Goal: Transaction & Acquisition: Purchase product/service

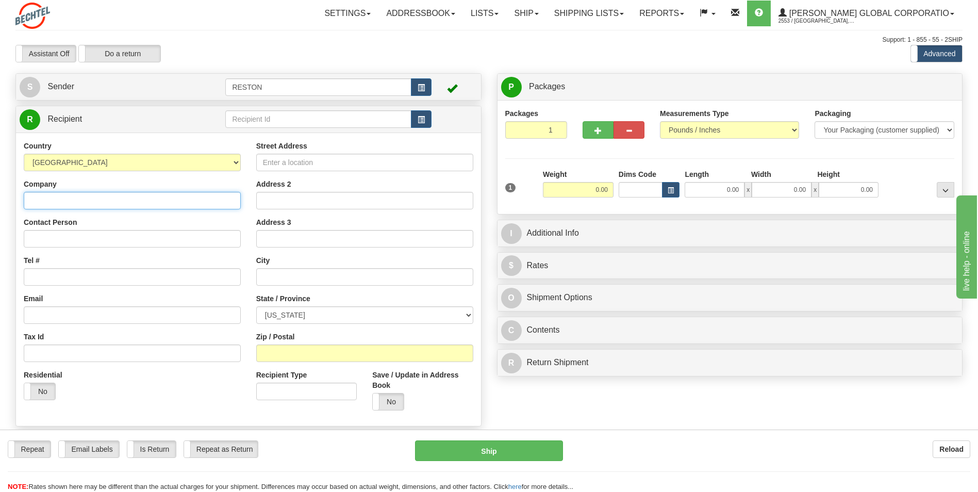
click at [98, 200] on input "Company" at bounding box center [132, 201] width 217 height 18
type input "Bechtel"
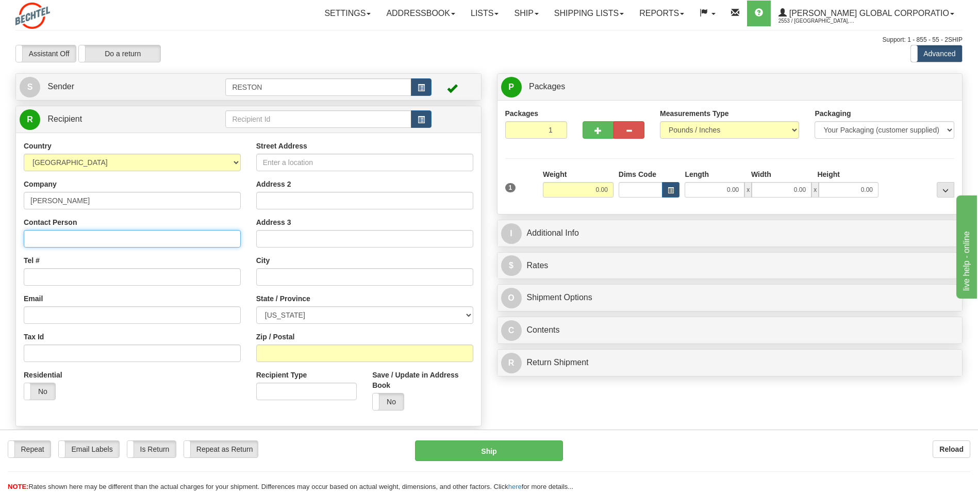
click at [41, 238] on input "Contact Person" at bounding box center [132, 239] width 217 height 18
paste input "ATTN: Rodel Legarte/Steve Kindred"
type input "ATTN: Rodel Legarte/Steve Kindred"
click at [266, 160] on input "Street Address" at bounding box center [364, 163] width 217 height 18
paste input "4618 W 200 N"
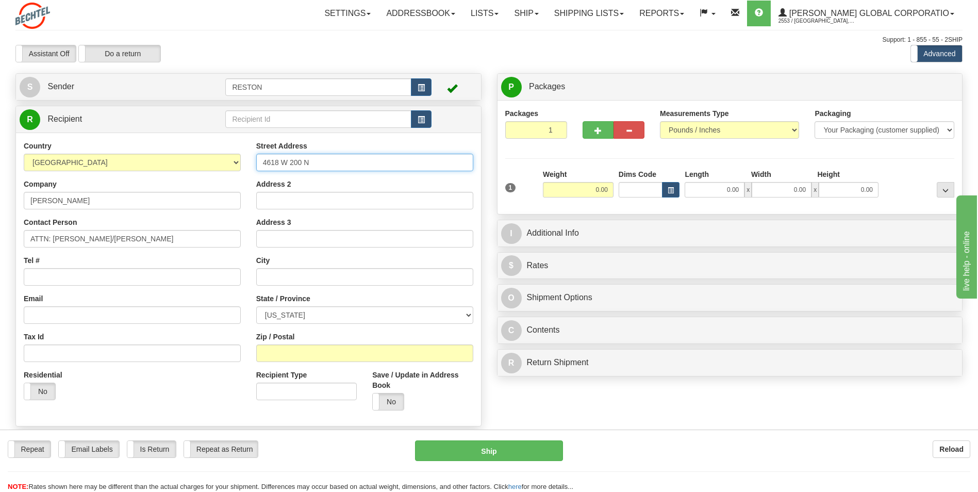
type input "4618 W 200 N"
click at [283, 274] on input "text" at bounding box center [364, 277] width 217 height 18
type input "Winamac"
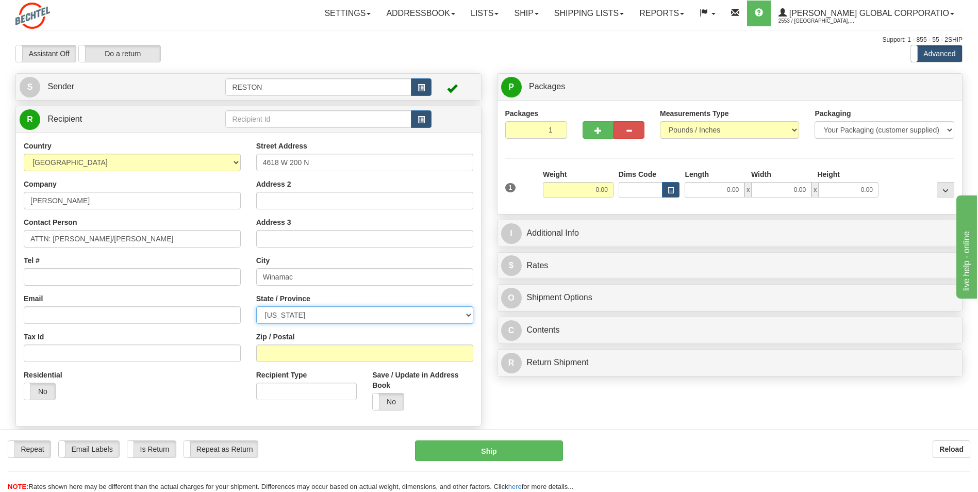
select select "IN"
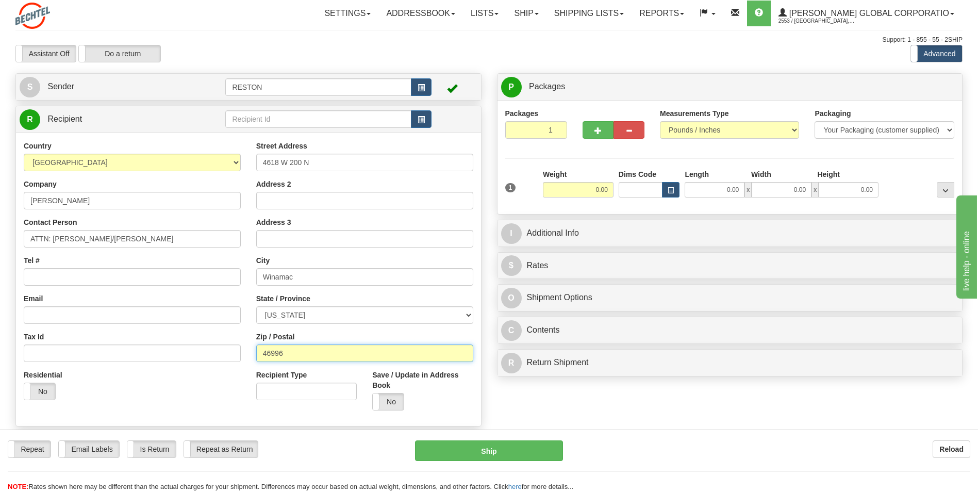
type input "46996"
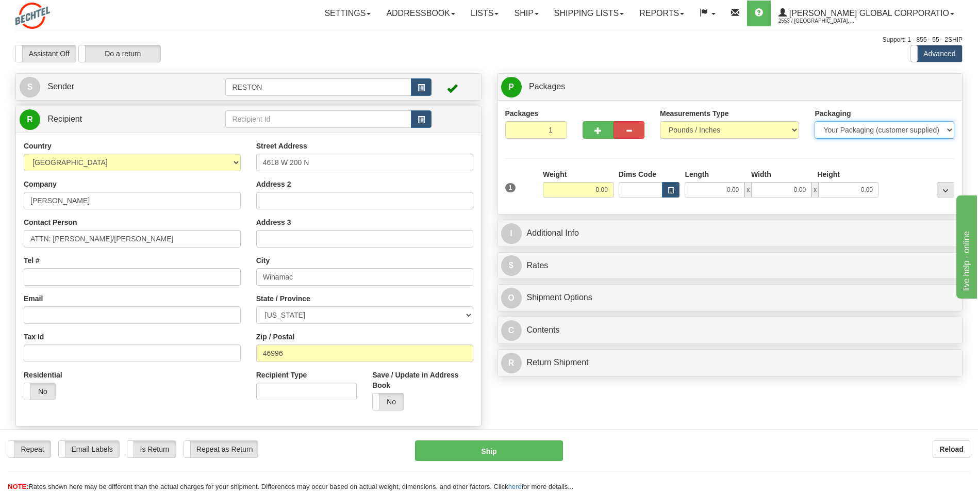
click at [834, 131] on select "Your Packaging (customer supplied) Envelope (carrier supplied) Pack (carrier su…" at bounding box center [884, 130] width 139 height 18
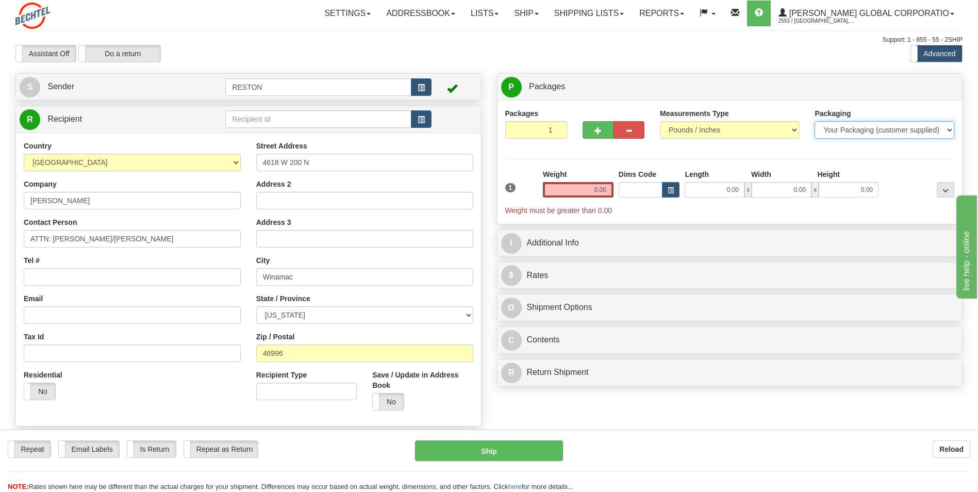
select select "4"
click at [815, 121] on select "Your Packaging (customer supplied) Envelope (carrier supplied) Pack (carrier su…" at bounding box center [884, 130] width 139 height 18
drag, startPoint x: 578, startPoint y: 189, endPoint x: 640, endPoint y: 189, distance: 61.9
click at [640, 189] on div "1 Weight 0.00 Dims Code 0.00" at bounding box center [730, 192] width 455 height 46
type input "3.00"
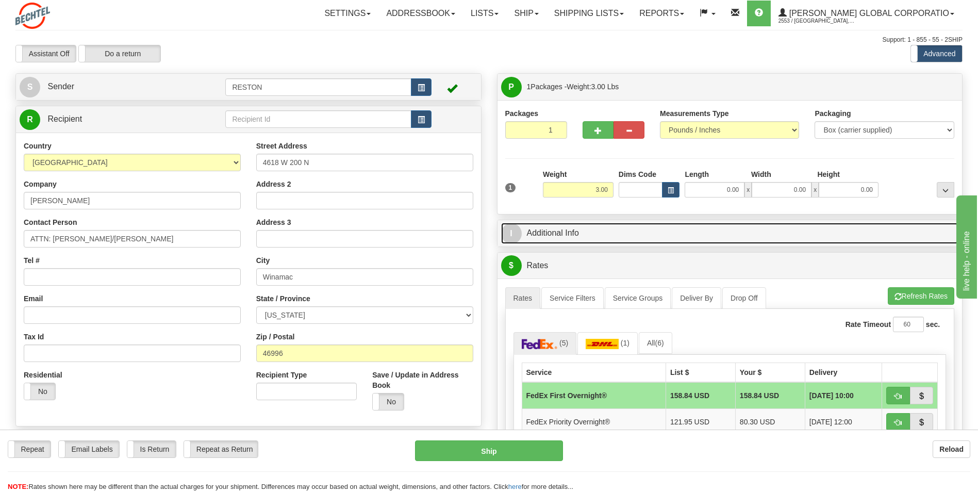
click at [551, 234] on link "I Additional Info" at bounding box center [730, 233] width 458 height 21
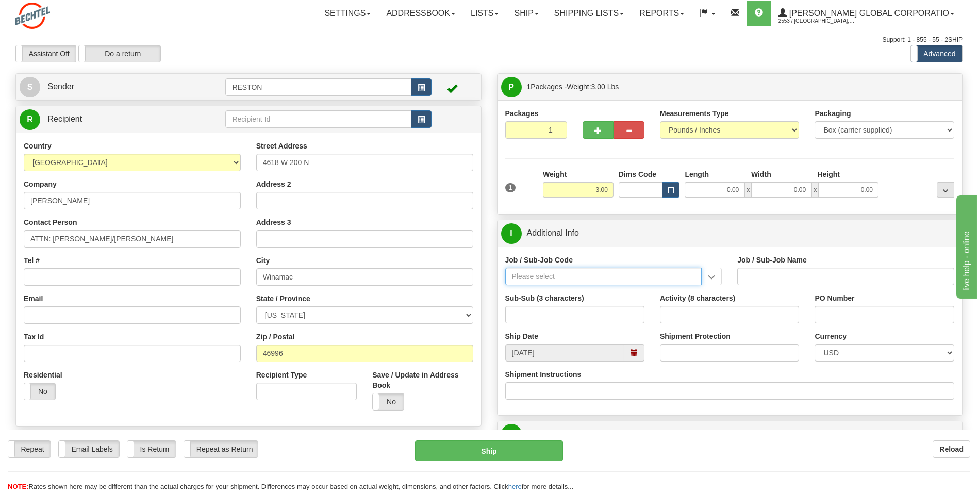
click at [566, 284] on input "Job / Sub-Job Code" at bounding box center [603, 277] width 197 height 18
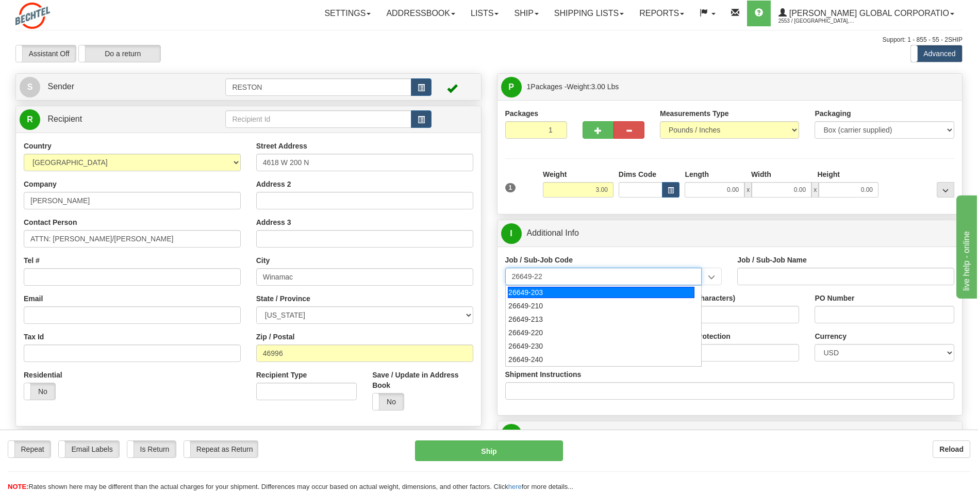
type input "26649-220"
click at [567, 289] on div "26649-220" at bounding box center [601, 292] width 187 height 11
type input "ESCAPE SOLAR PROJECT - MANUAL LABOR"
type input "26649-220"
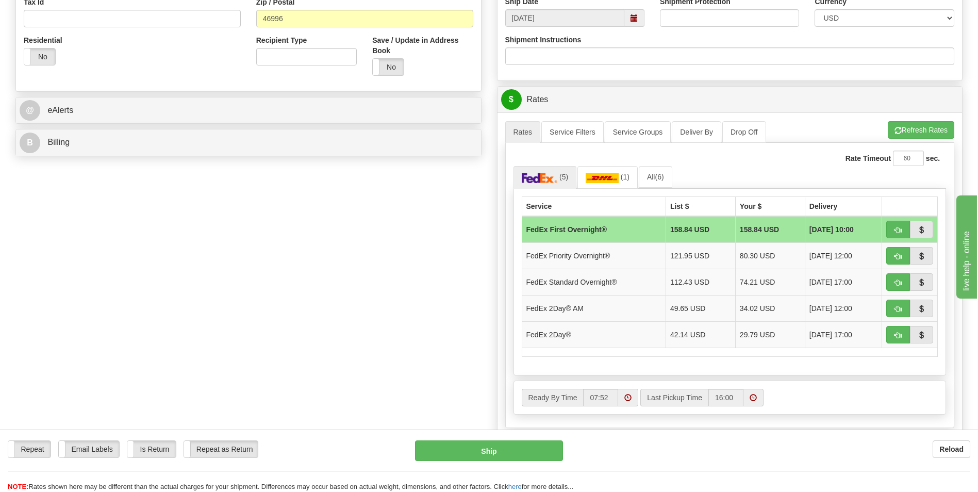
scroll to position [361, 0]
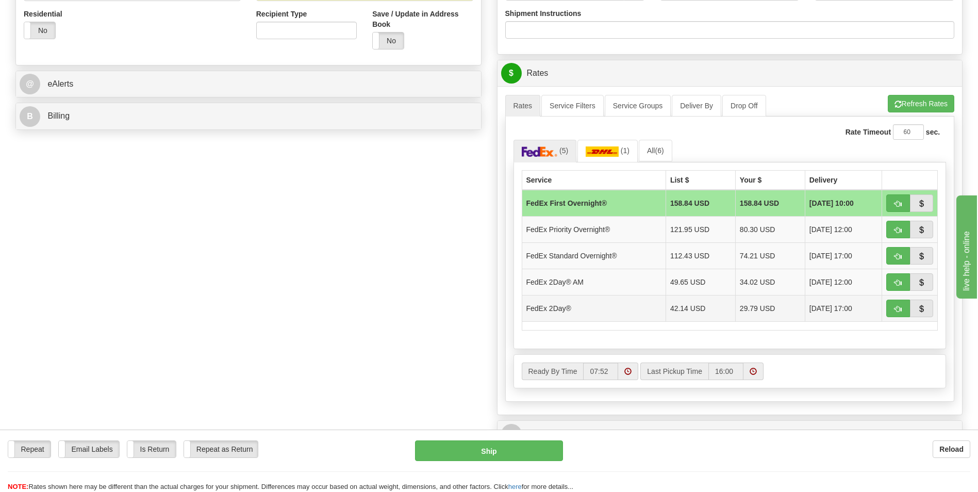
click at [749, 304] on td "29.79 USD" at bounding box center [770, 308] width 70 height 26
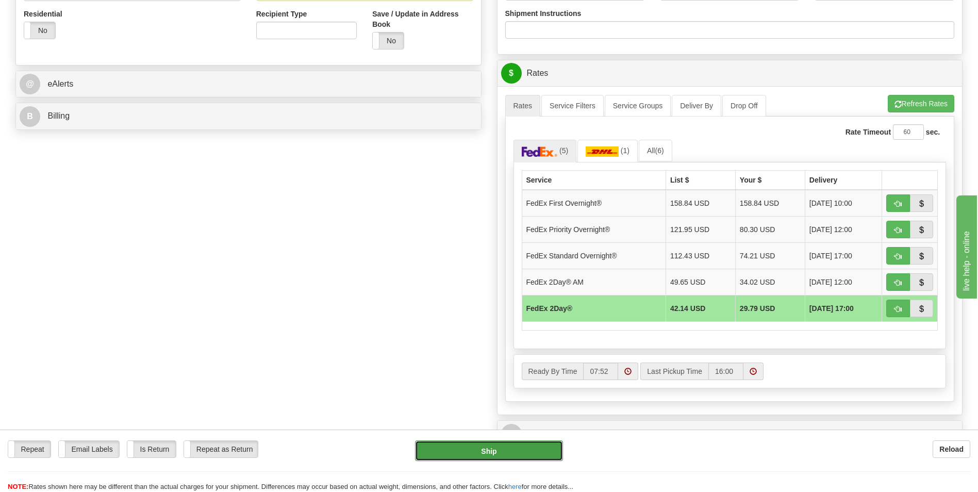
click at [505, 449] on button "Ship" at bounding box center [488, 450] width 147 height 21
type input "03"
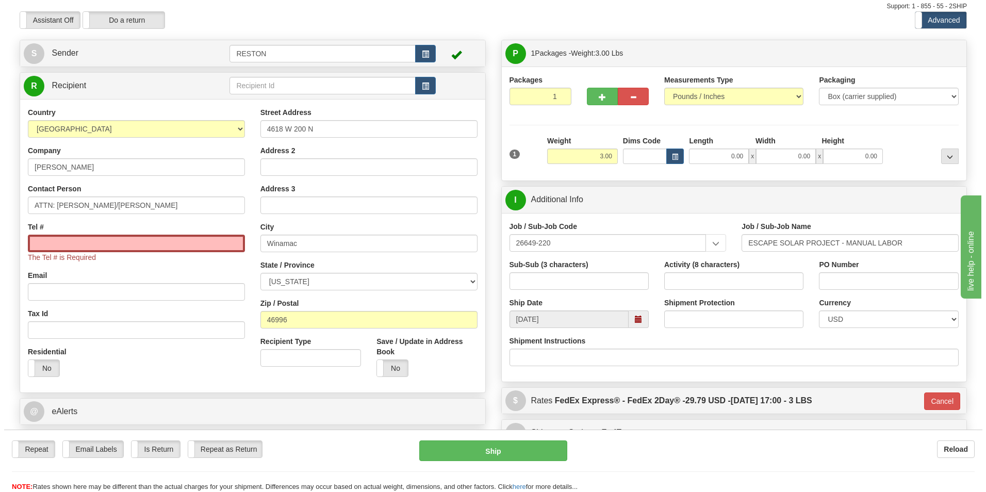
scroll to position [30, 0]
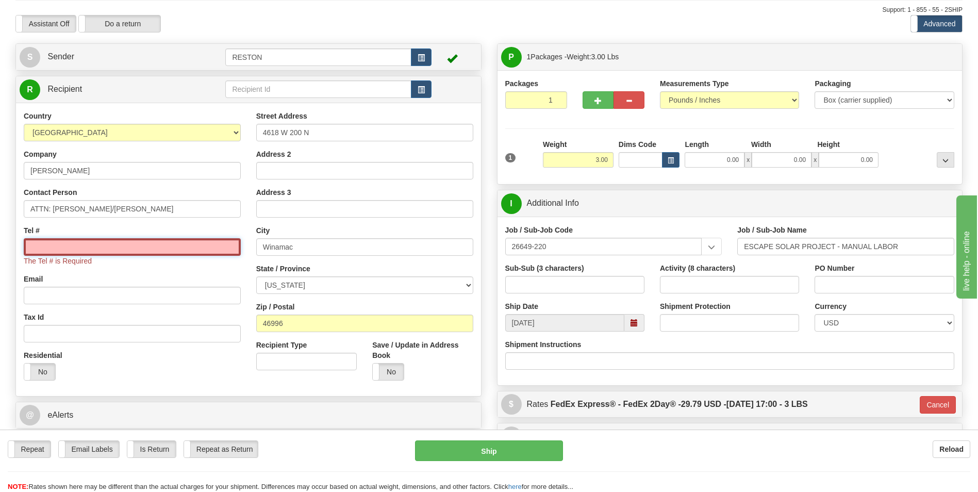
click at [56, 251] on input "Tel #" at bounding box center [132, 247] width 217 height 18
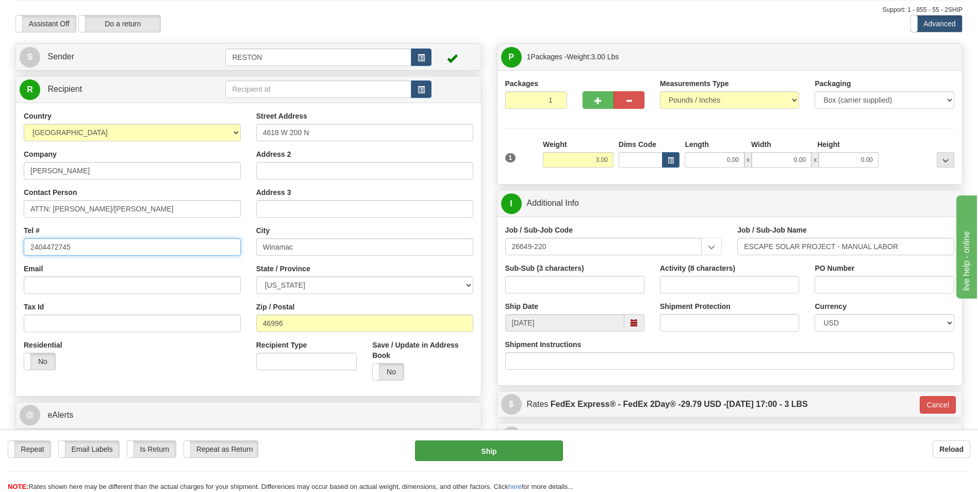
type input "2404472745"
click at [490, 449] on button "Ship" at bounding box center [488, 450] width 147 height 21
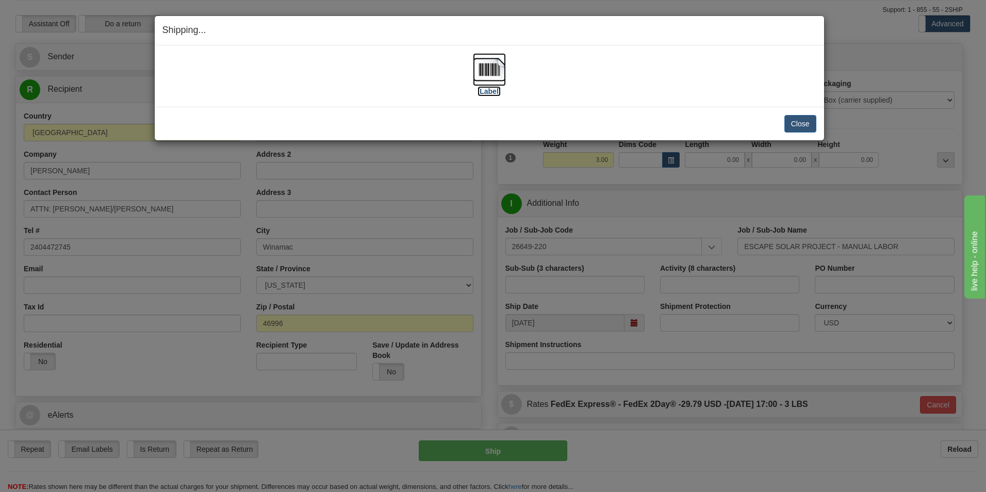
click at [490, 91] on label "[Label]" at bounding box center [489, 91] width 24 height 10
click at [790, 118] on button "Close" at bounding box center [800, 124] width 32 height 18
